Goal: Task Accomplishment & Management: Manage account settings

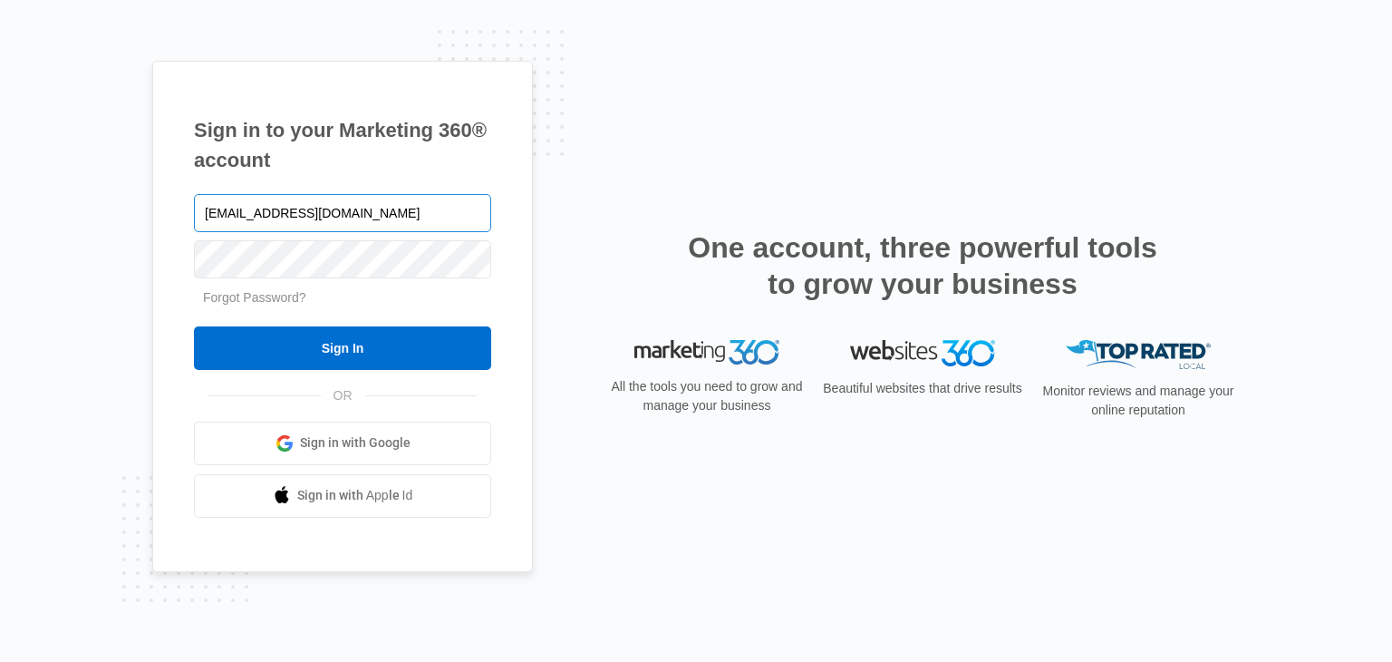
click at [362, 211] on input "[EMAIL_ADDRESS][DOMAIN_NAME]" at bounding box center [342, 213] width 297 height 38
click at [278, 217] on input "[EMAIL_ADDRESS][DOMAIN_NAME]" at bounding box center [342, 213] width 297 height 38
click at [194, 236] on div at bounding box center [194, 236] width 0 height 0
click at [378, 225] on input "[EMAIL_ADDRESS][DOMAIN_NAME]" at bounding box center [342, 213] width 297 height 38
click at [194, 236] on div at bounding box center [194, 236] width 0 height 0
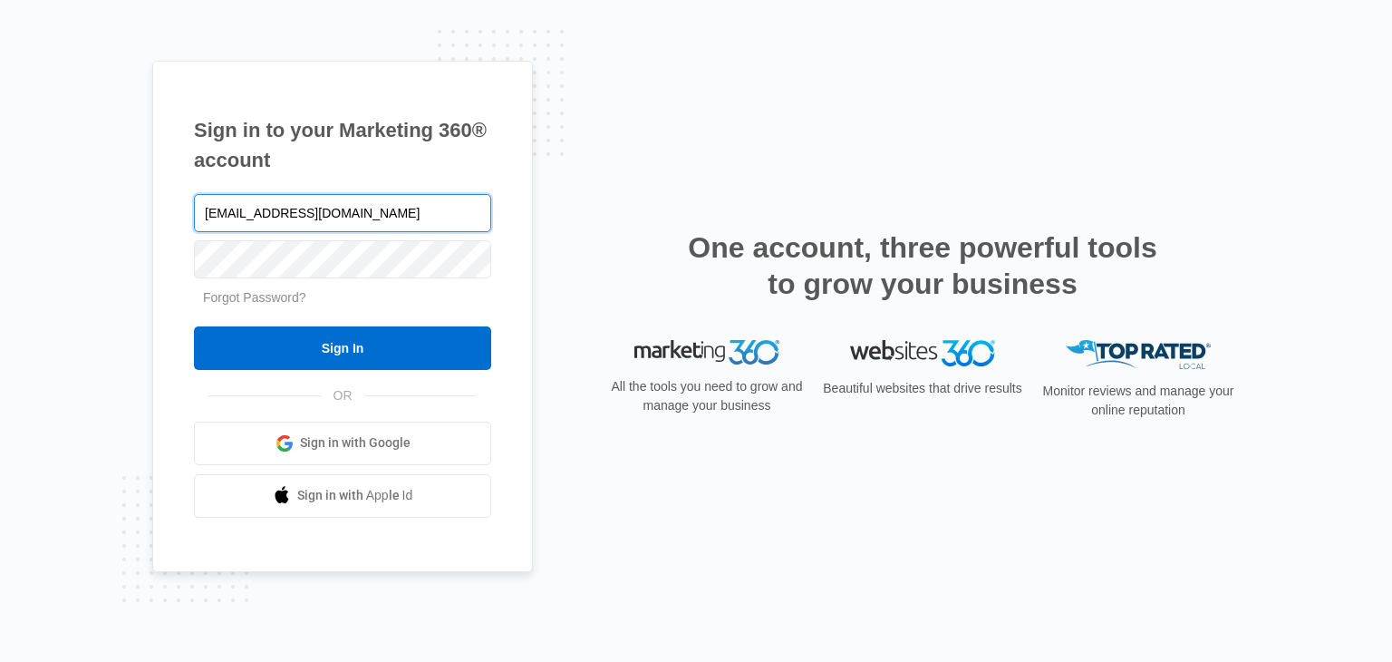
click at [383, 221] on input "[EMAIL_ADDRESS][DOMAIN_NAME]" at bounding box center [342, 213] width 297 height 38
type input "[EMAIL_ADDRESS][DOMAIN_NAME]"
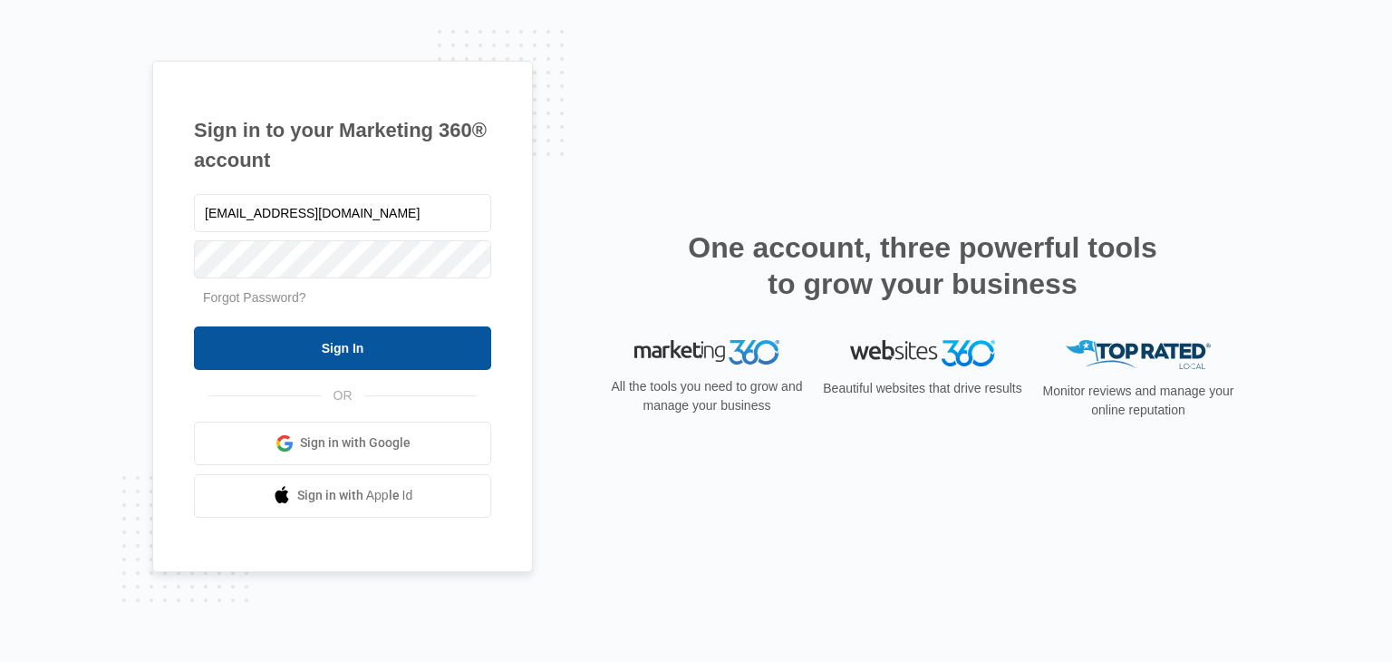
click at [338, 352] on input "Sign In" at bounding box center [342, 347] width 297 height 43
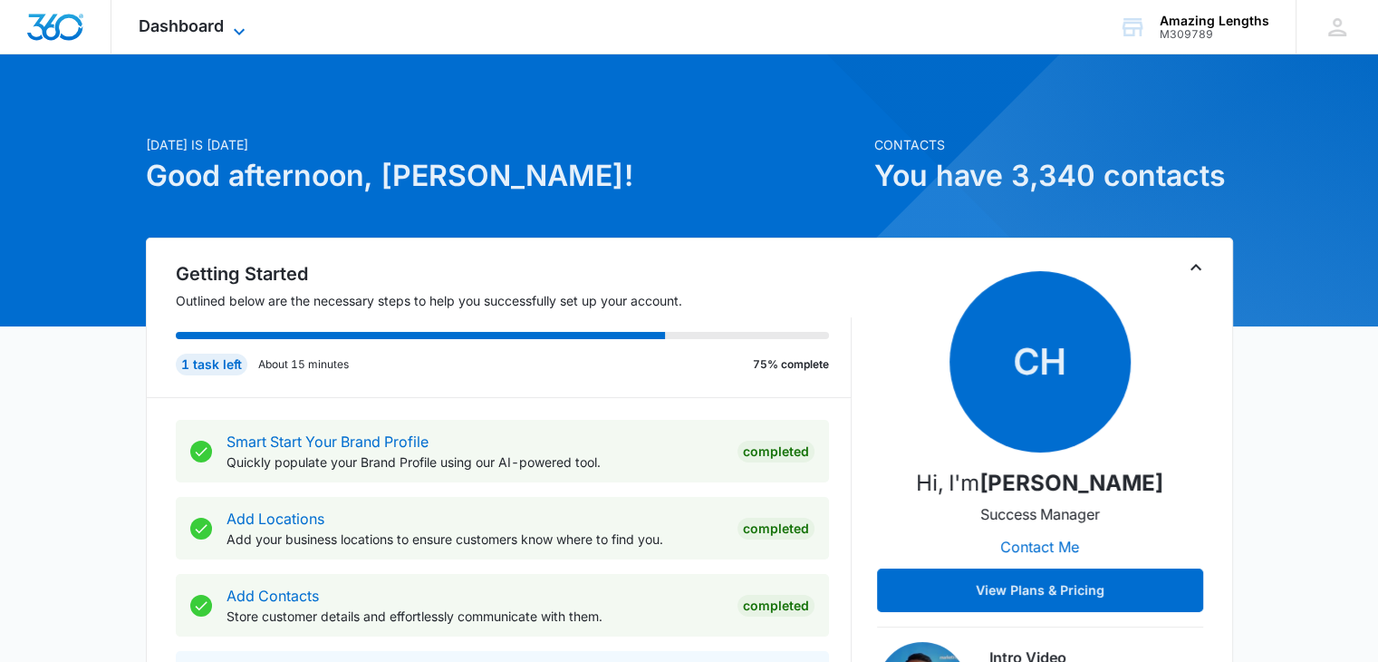
click at [246, 30] on icon at bounding box center [239, 32] width 22 height 22
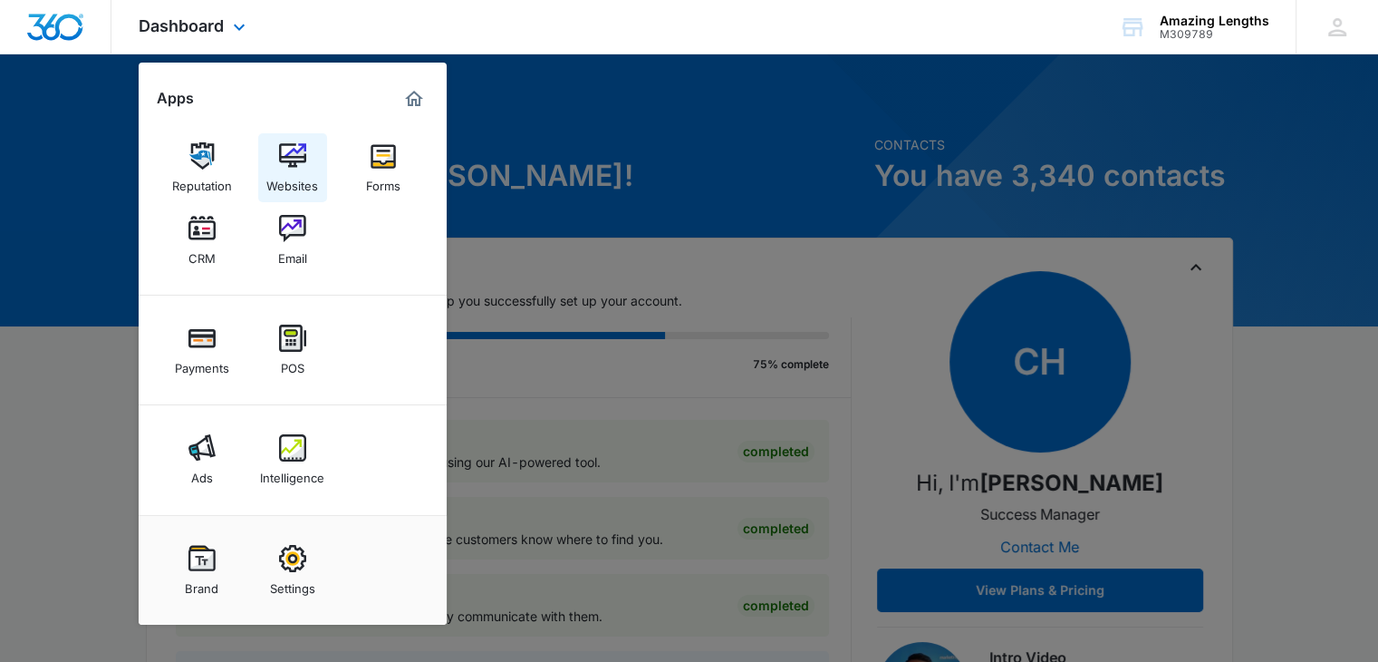
click at [289, 175] on div "Websites" at bounding box center [292, 181] width 52 height 24
